Goal: Transaction & Acquisition: Subscribe to service/newsletter

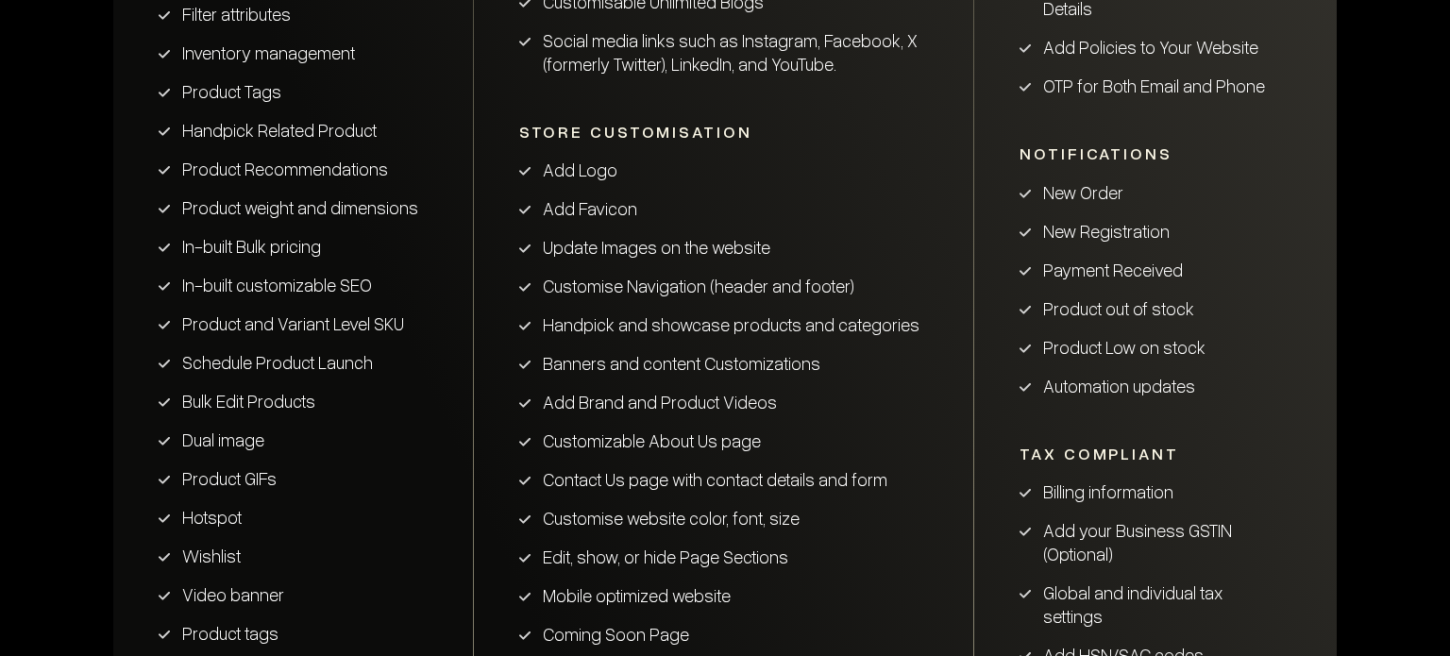
scroll to position [1284, 0]
